Goal: Information Seeking & Learning: Find specific fact

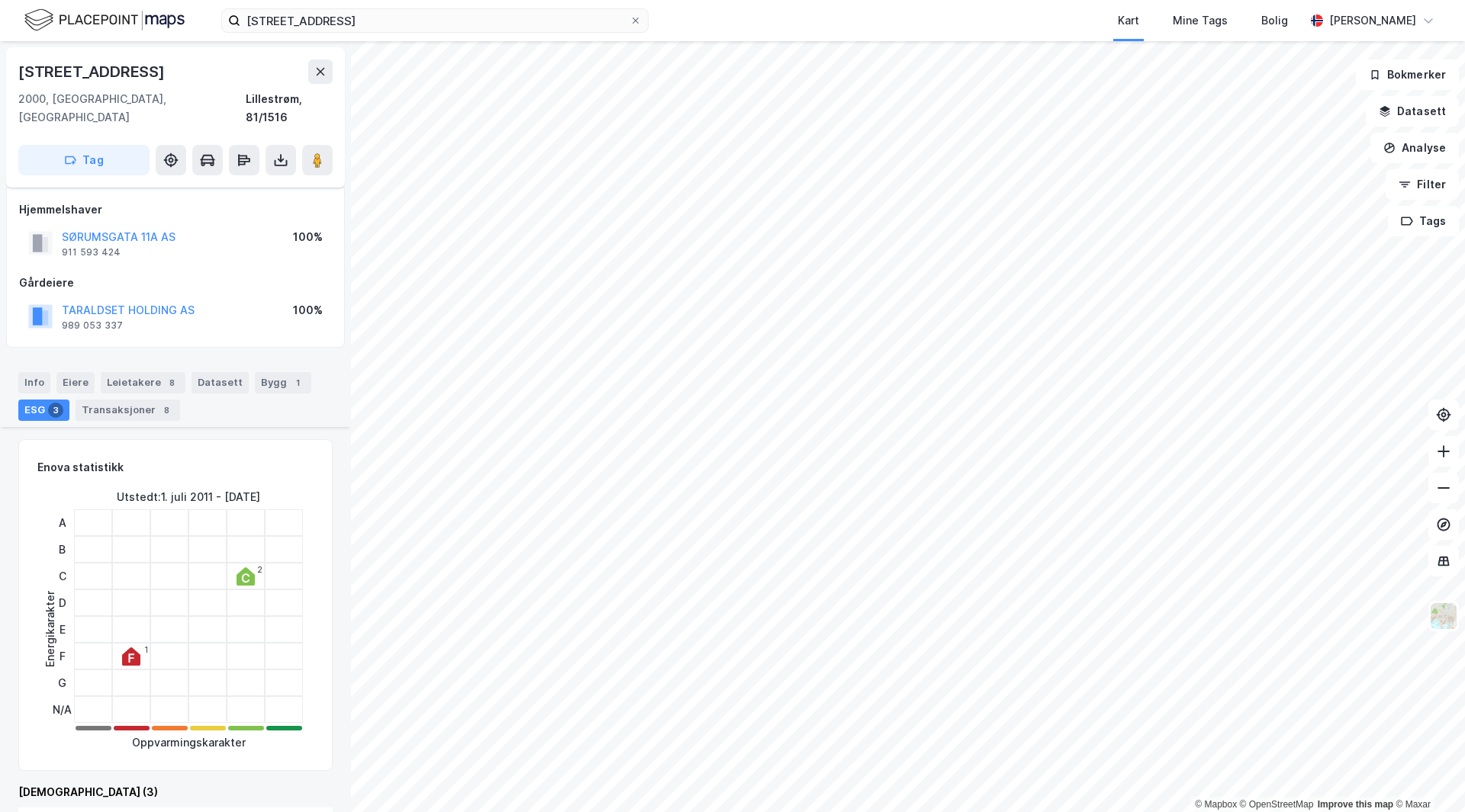
scroll to position [381, 0]
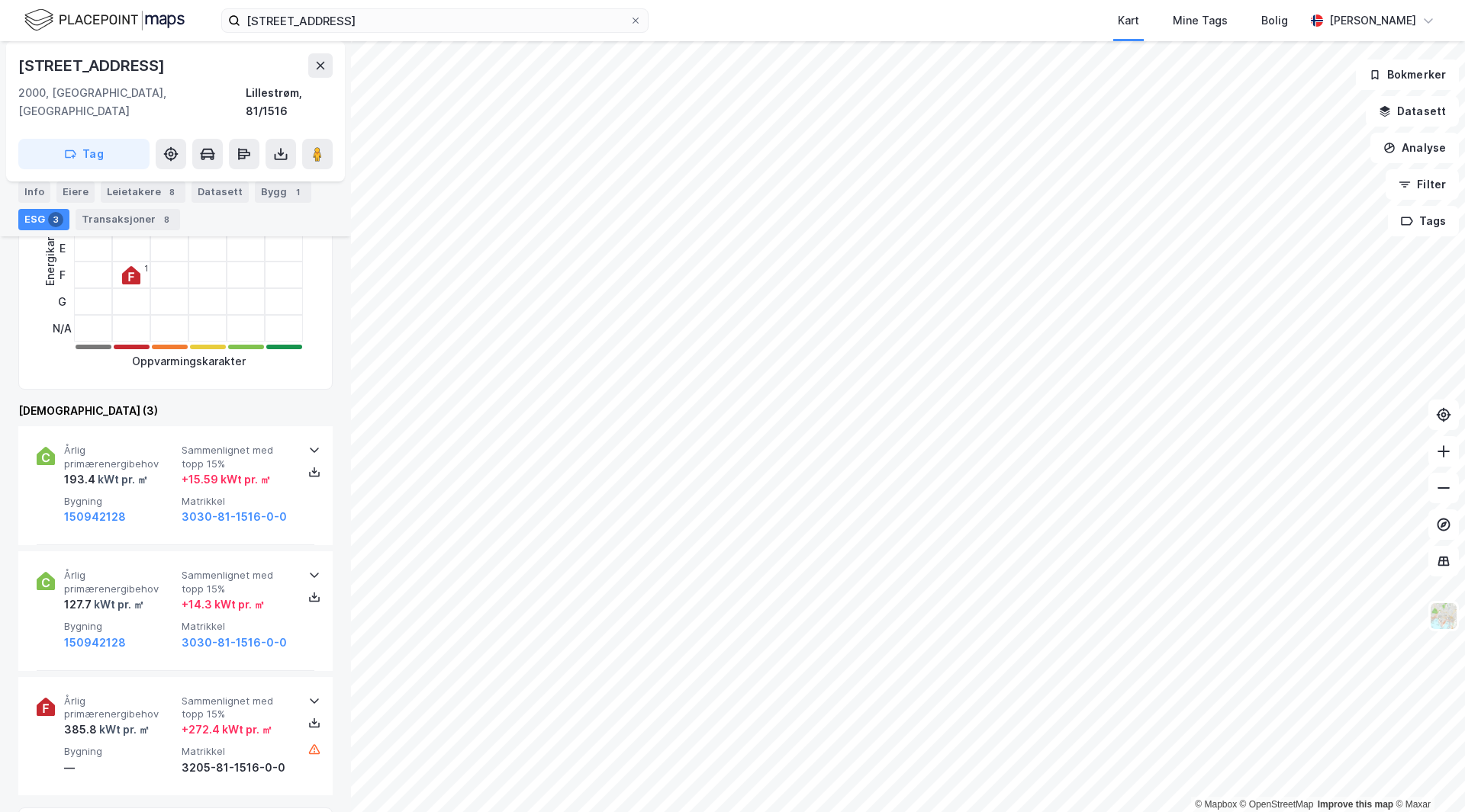
click at [129, 185] on div "Leietakere 8" at bounding box center [142, 192] width 85 height 21
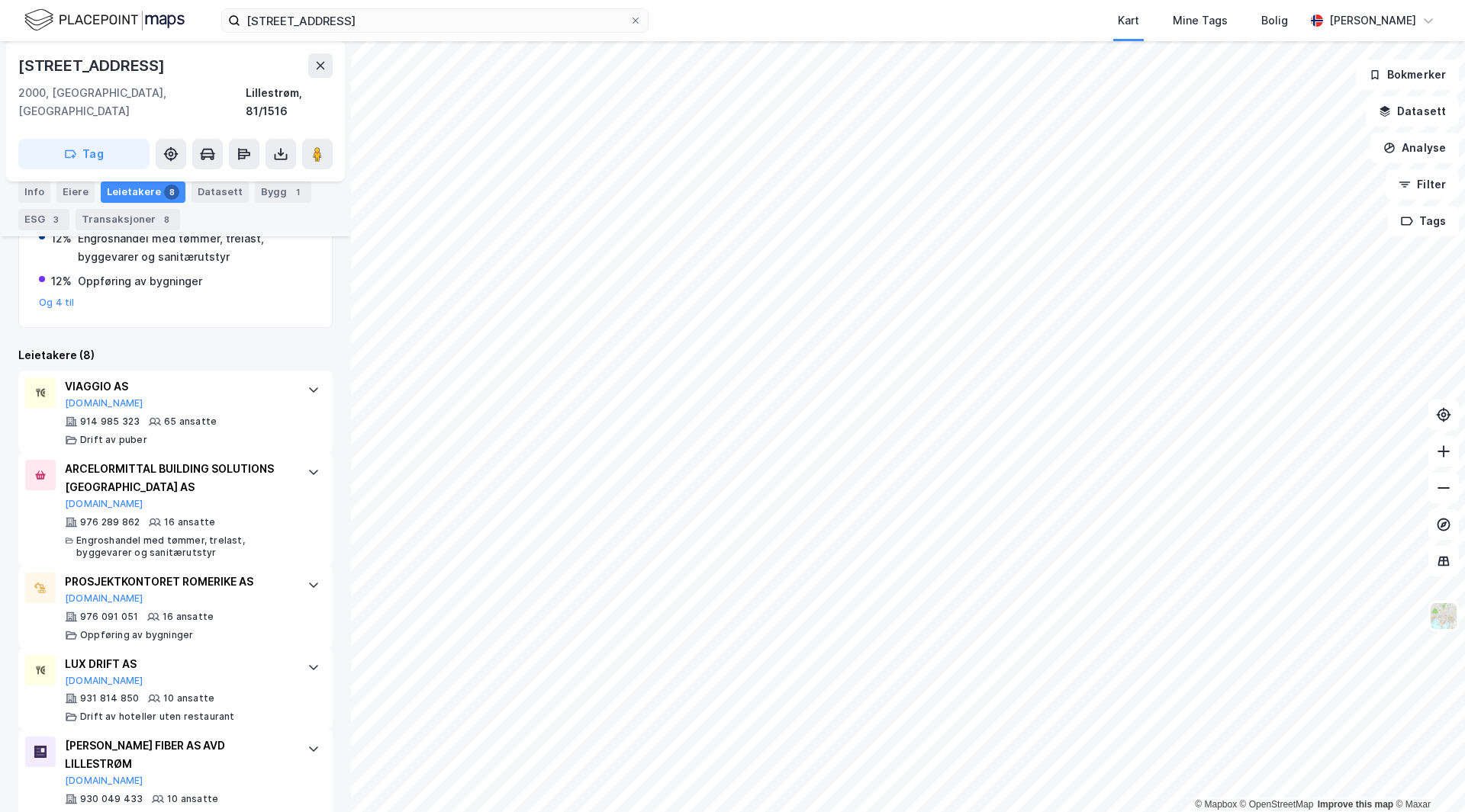
scroll to position [381, 0]
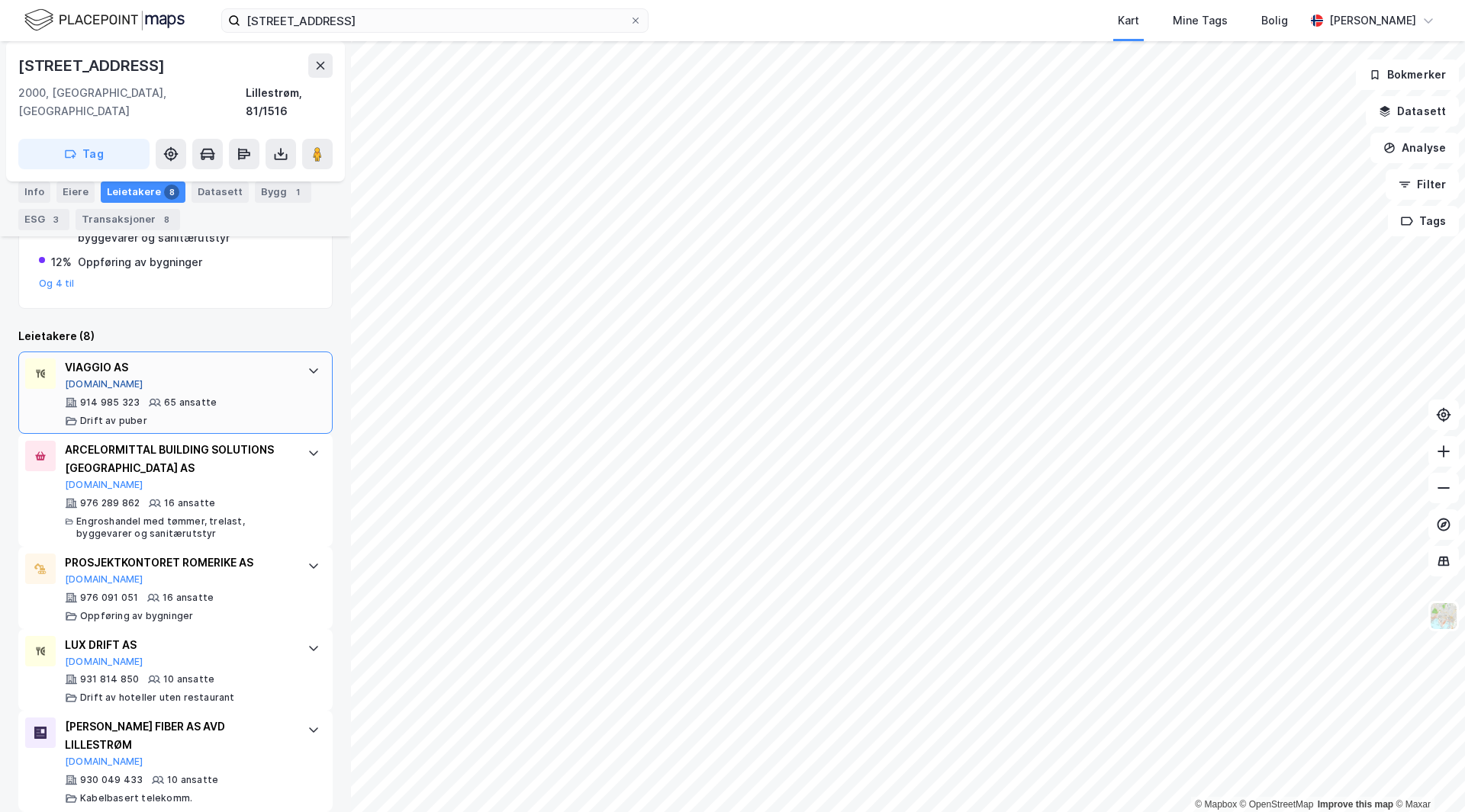
click at [90, 378] on button "[DOMAIN_NAME]" at bounding box center [104, 384] width 79 height 13
